Goal: Register for event/course

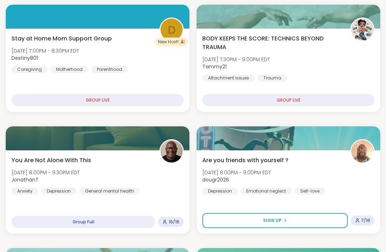
scroll to position [211, 0]
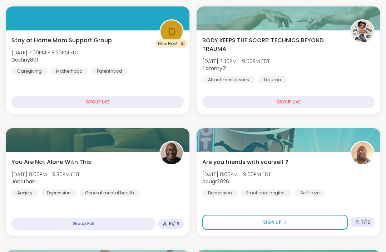
click at [368, 149] on img at bounding box center [362, 153] width 22 height 22
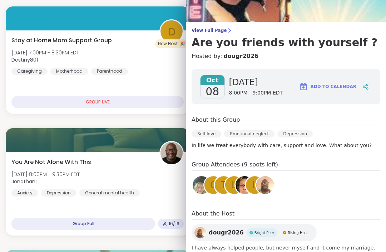
scroll to position [35, 0]
click at [175, 195] on div "You Are Not Alone With This Wed, Oct 08 | 8:00PM - 9:30PM EDT JonathanT Anxiety…" at bounding box center [97, 177] width 172 height 39
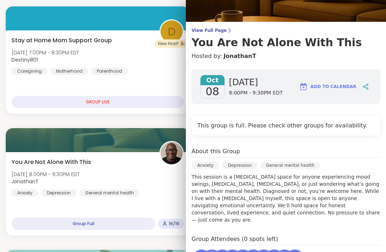
click at [177, 196] on div "You Are Not Alone With This Wed, Oct 08 | 8:00PM - 9:30PM EDT JonathanT Anxiety…" at bounding box center [97, 177] width 172 height 39
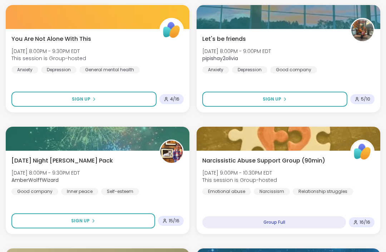
scroll to position [595, 0]
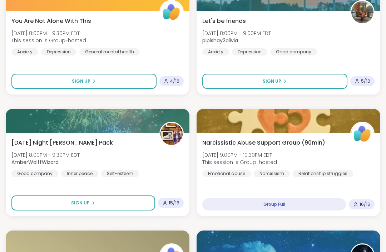
click at [104, 202] on button "Sign Up" at bounding box center [83, 202] width 144 height 15
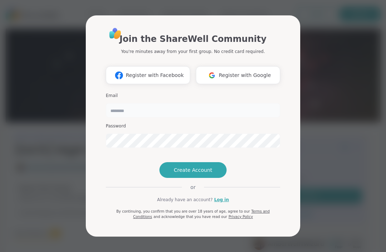
click at [211, 108] on input "email" at bounding box center [193, 110] width 174 height 14
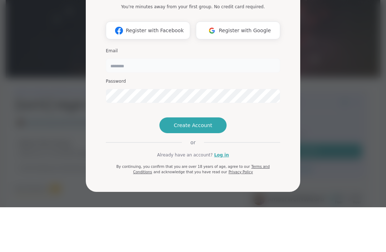
type input "**********"
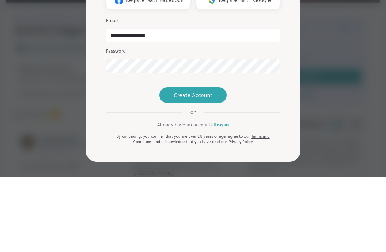
scroll to position [119, 0]
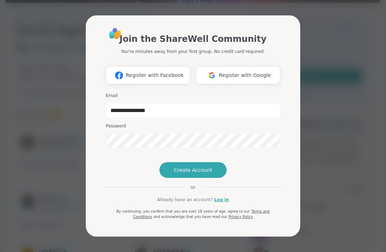
click at [220, 203] on link "Log in" at bounding box center [221, 199] width 15 height 6
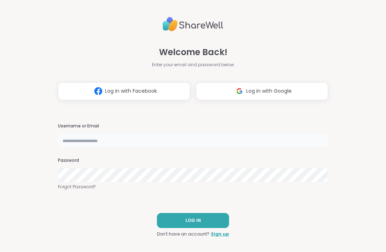
click at [259, 148] on input "text" at bounding box center [193, 140] width 270 height 14
type input "*******"
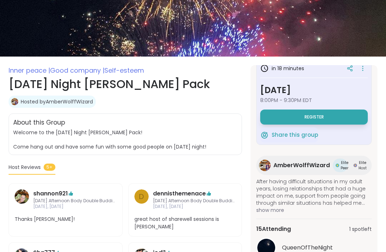
scroll to position [13, 0]
click at [331, 117] on button "Register" at bounding box center [314, 117] width 108 height 15
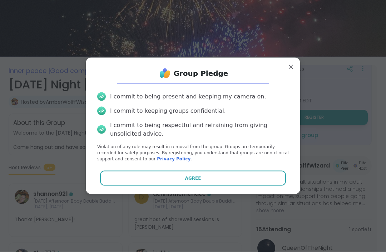
scroll to position [66, 0]
click at [243, 186] on button "Agree" at bounding box center [193, 178] width 186 height 15
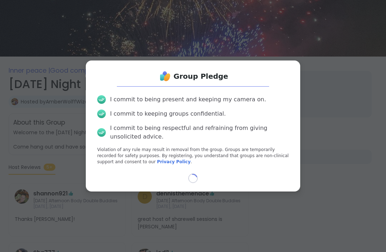
select select "**"
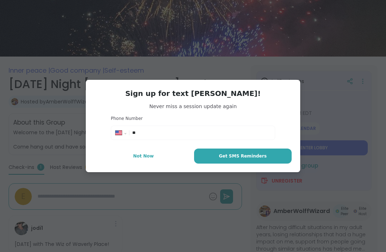
click at [153, 163] on button "Not Now" at bounding box center [143, 155] width 98 height 15
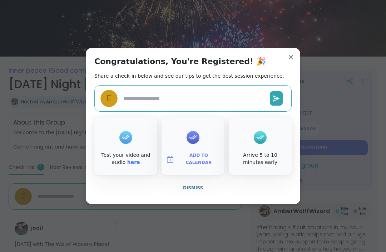
click at [136, 165] on link "here" at bounding box center [133, 162] width 13 height 6
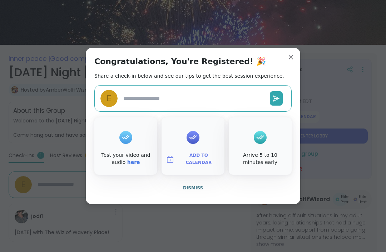
type textarea "*"
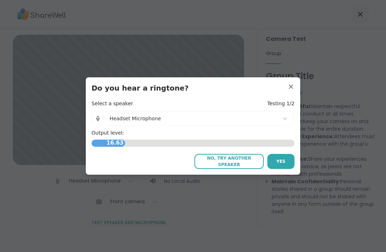
click at [287, 169] on button "Yes" at bounding box center [280, 161] width 27 height 15
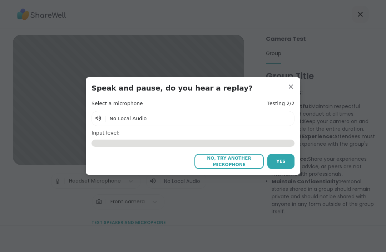
click at [246, 168] on span "No, try another microphone" at bounding box center [229, 161] width 62 height 13
click at [149, 126] on div "| No Local Audio" at bounding box center [193, 118] width 203 height 15
click at [188, 137] on h4 "Input level:" at bounding box center [193, 132] width 203 height 7
click at [217, 168] on span "No, try another microphone" at bounding box center [229, 161] width 62 height 13
click at [244, 168] on span "No, try another microphone" at bounding box center [229, 161] width 62 height 13
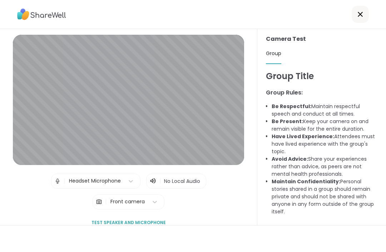
click at [139, 226] on span "Test speaker and microphone" at bounding box center [129, 222] width 74 height 6
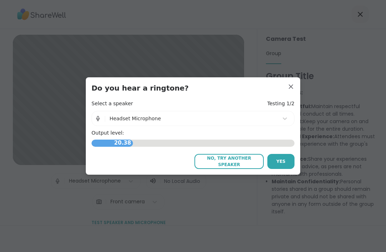
click at [285, 164] on span "Yes" at bounding box center [280, 161] width 9 height 6
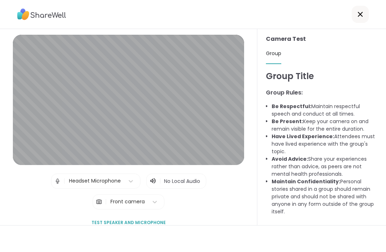
click at [359, 16] on icon at bounding box center [360, 14] width 5 height 5
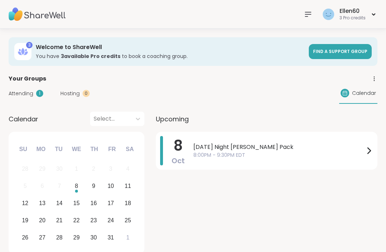
click at [369, 147] on icon at bounding box center [369, 150] width 9 height 9
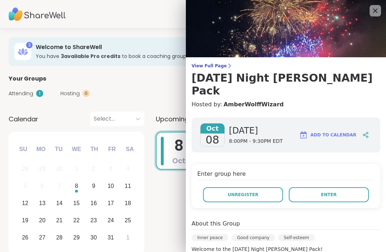
click at [347, 187] on button "Enter" at bounding box center [329, 194] width 80 height 15
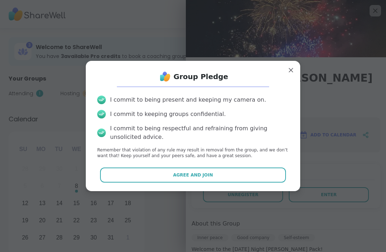
click at [220, 182] on button "Agree and Join" at bounding box center [193, 174] width 186 height 15
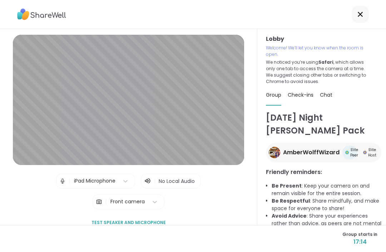
click at [170, 185] on span "No Local Audio" at bounding box center [177, 180] width 36 height 7
click at [152, 188] on div "| No Local Audio" at bounding box center [171, 180] width 60 height 15
click at [185, 185] on span "No Local Audio" at bounding box center [177, 180] width 36 height 7
click at [150, 226] on span "Test speaker and microphone" at bounding box center [129, 222] width 74 height 6
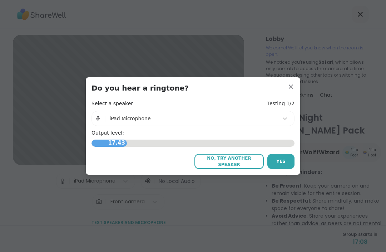
click at [283, 164] on span "Yes" at bounding box center [280, 161] width 9 height 6
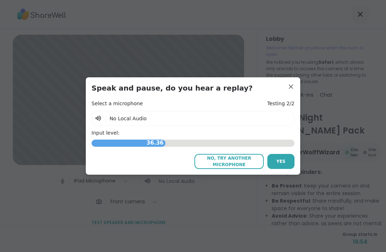
click at [233, 168] on span "No, try another microphone" at bounding box center [229, 161] width 62 height 13
click at [243, 168] on span "No, try another microphone" at bounding box center [229, 161] width 62 height 13
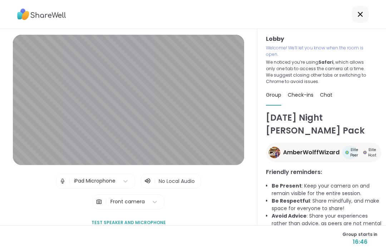
click at [151, 230] on button "Test speaker and microphone" at bounding box center [129, 222] width 80 height 15
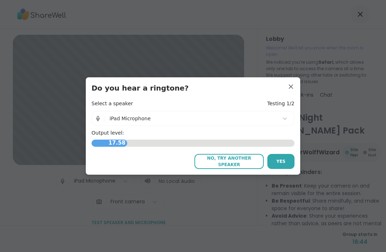
click at [284, 164] on span "Yes" at bounding box center [280, 161] width 9 height 6
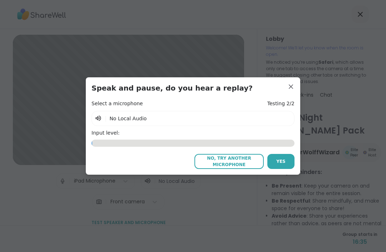
click at [240, 168] on span "No, try another microphone" at bounding box center [229, 161] width 62 height 13
click at [234, 168] on span "No, try another microphone" at bounding box center [229, 161] width 62 height 13
click at [233, 168] on span "No, try another microphone" at bounding box center [229, 161] width 62 height 13
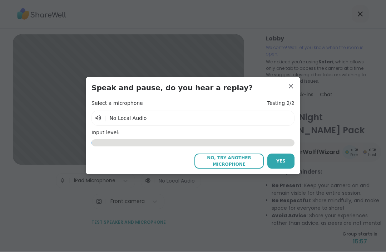
click at [232, 168] on span "No, try another microphone" at bounding box center [229, 161] width 62 height 13
click at [243, 168] on span "No, try another microphone" at bounding box center [229, 161] width 62 height 13
click at [240, 167] on span "No, try another microphone" at bounding box center [229, 161] width 62 height 13
click at [230, 168] on span "No, try another microphone" at bounding box center [229, 161] width 62 height 13
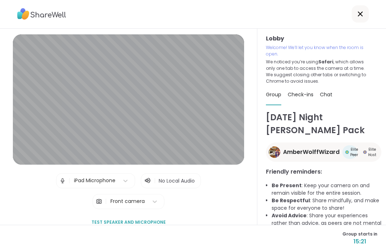
scroll to position [24, 0]
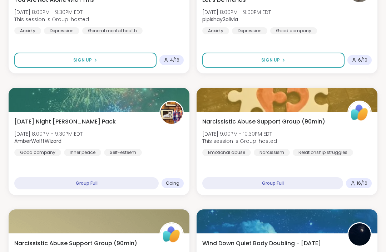
scroll to position [678, 0]
click at [173, 148] on div "Wednesday Night Wolff Pack Wed, Oct 08 | 8:00PM - 9:30PM EDT AmberWolffWizard G…" at bounding box center [98, 136] width 169 height 39
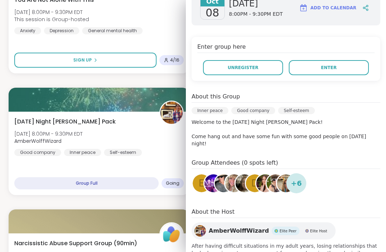
scroll to position [127, 0]
click at [345, 60] on button "Enter" at bounding box center [329, 67] width 80 height 15
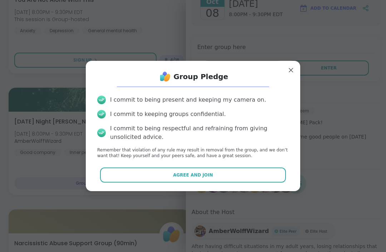
click at [231, 182] on button "Agree and Join" at bounding box center [193, 174] width 186 height 15
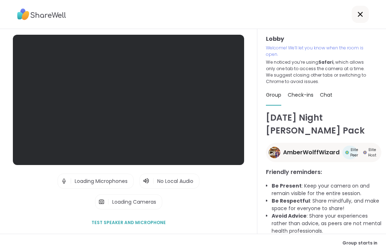
scroll to position [24, 0]
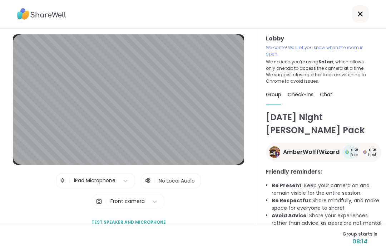
click at [149, 219] on span "Test speaker and microphone" at bounding box center [129, 222] width 74 height 6
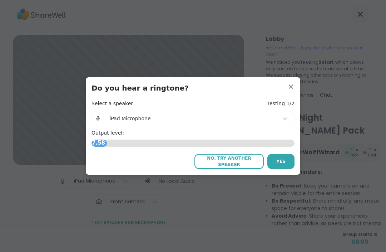
click at [286, 162] on button "Yes" at bounding box center [280, 161] width 27 height 15
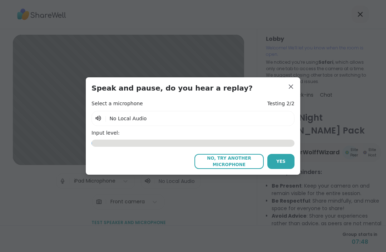
click at [240, 159] on span "No, try another microphone" at bounding box center [229, 161] width 62 height 13
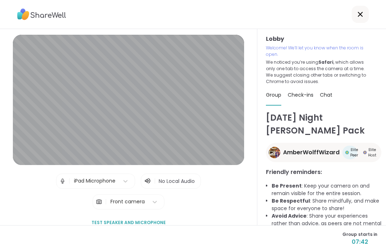
click at [132, 219] on span "Test speaker and microphone" at bounding box center [129, 222] width 74 height 6
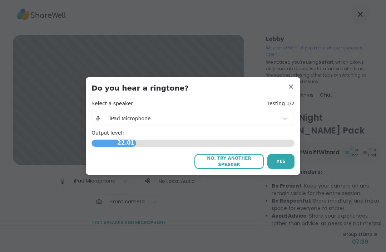
click at [292, 167] on button "Yes" at bounding box center [280, 161] width 27 height 15
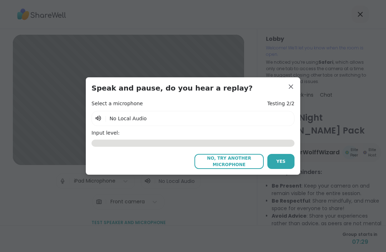
click at [239, 160] on span "No, try another microphone" at bounding box center [229, 161] width 62 height 13
click at [235, 161] on span "No, try another microphone" at bounding box center [229, 161] width 62 height 13
click at [230, 160] on span "No, try another microphone" at bounding box center [229, 161] width 62 height 13
click at [239, 162] on span "No, try another microphone" at bounding box center [229, 161] width 62 height 13
click at [228, 159] on span "No, try another microphone" at bounding box center [229, 161] width 62 height 13
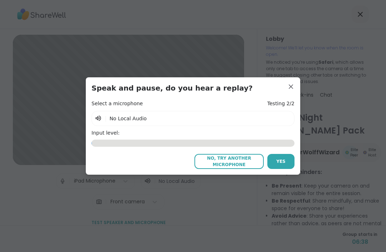
click at [237, 159] on span "No, try another microphone" at bounding box center [229, 161] width 62 height 13
click at [240, 161] on span "No, try another microphone" at bounding box center [229, 161] width 62 height 13
click at [236, 160] on span "No, try another microphone" at bounding box center [229, 161] width 62 height 13
click at [232, 163] on span "No, try another microphone" at bounding box center [229, 161] width 62 height 13
click at [290, 157] on button "Yes" at bounding box center [280, 161] width 27 height 15
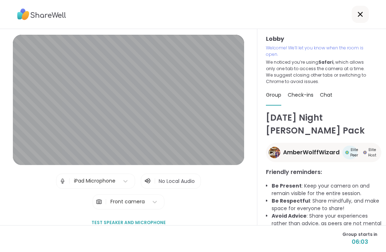
click at [133, 215] on button "Test speaker and microphone" at bounding box center [129, 222] width 80 height 15
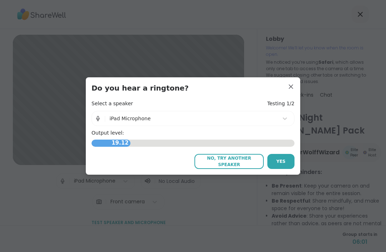
click at [285, 156] on button "Yes" at bounding box center [280, 161] width 27 height 15
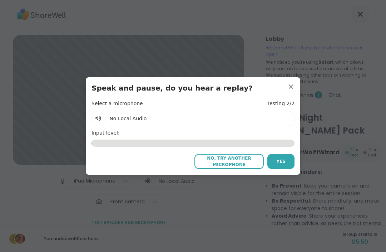
click at [232, 161] on span "No, try another microphone" at bounding box center [229, 161] width 62 height 13
click at [233, 158] on span "No, try another microphone" at bounding box center [229, 161] width 62 height 13
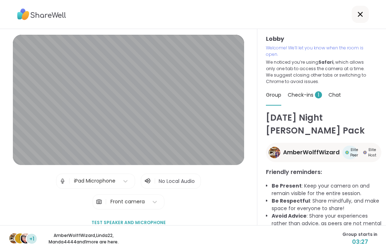
click at [141, 219] on span "Test speaker and microphone" at bounding box center [129, 222] width 74 height 6
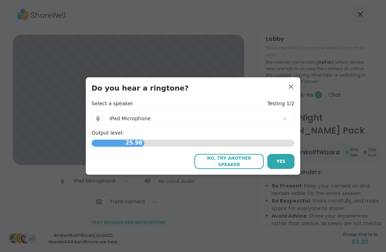
click at [282, 162] on span "Yes" at bounding box center [280, 161] width 9 height 6
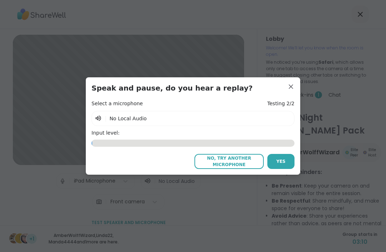
click at [237, 162] on span "No, try another microphone" at bounding box center [229, 161] width 62 height 13
click at [241, 162] on span "No, try another microphone" at bounding box center [229, 161] width 62 height 13
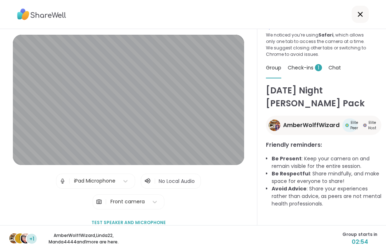
scroll to position [0, 0]
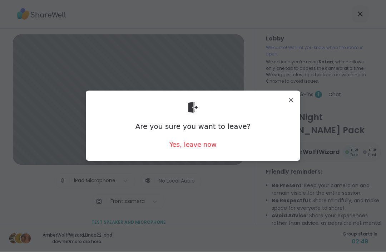
click at [201, 146] on div "Yes, leave now" at bounding box center [192, 144] width 47 height 9
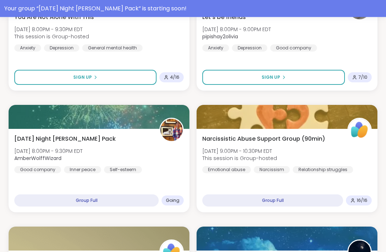
scroll to position [678, 0]
click at [178, 178] on div "Wednesday Night Wolff Pack Wed, Oct 08 | 8:00PM - 9:30PM EDT AmberWolffWizard G…" at bounding box center [99, 170] width 181 height 83
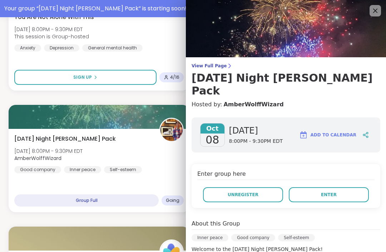
click at [260, 187] on button "Unregister" at bounding box center [243, 194] width 80 height 15
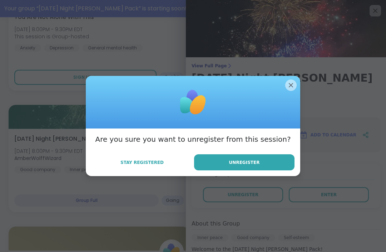
click at [271, 170] on button "Unregister" at bounding box center [244, 162] width 100 height 16
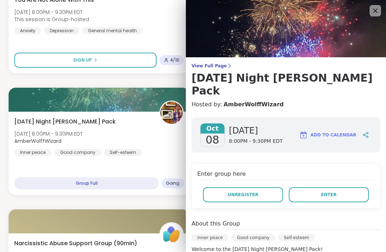
click at [249, 191] on span "Unregister" at bounding box center [243, 194] width 31 height 6
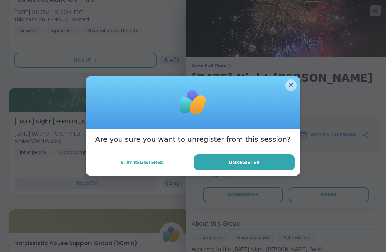
click at [256, 166] on span "Unregister" at bounding box center [244, 162] width 31 height 6
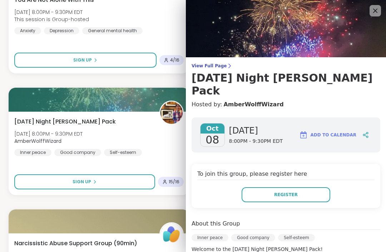
click at [162, 142] on div "Wednesday Night Wolff Pack Wed, Oct 08 | 8:00PM - 9:30PM EDT AmberWolffWizard I…" at bounding box center [98, 136] width 169 height 39
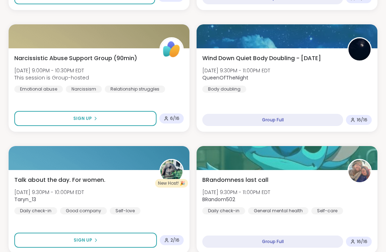
scroll to position [863, 0]
click at [176, 178] on img at bounding box center [172, 171] width 22 height 22
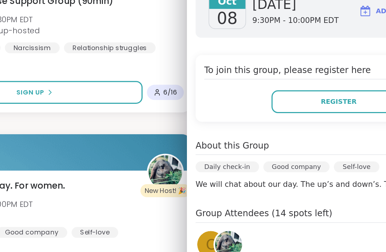
scroll to position [76, 0]
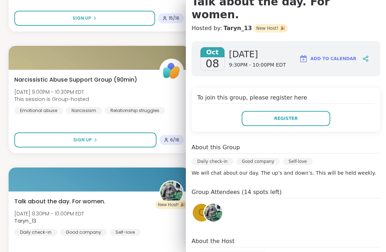
click at [169, 97] on div "Narcissistic Abuse Support Group (90min) Wed, Oct 08 | 9:00PM - 10:30PM EDT Thi…" at bounding box center [98, 94] width 169 height 39
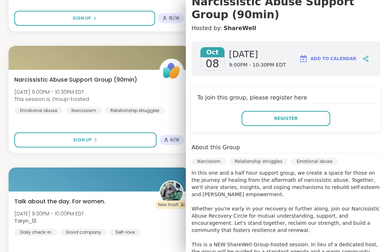
click at [177, 100] on div "Narcissistic Abuse Support Group (90min) Wed, Oct 08 | 9:00PM - 10:30PM EDT Thi…" at bounding box center [98, 94] width 169 height 39
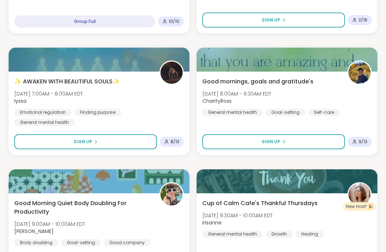
scroll to position [1452, 0]
